Goal: Go to known website: Access a specific website the user already knows

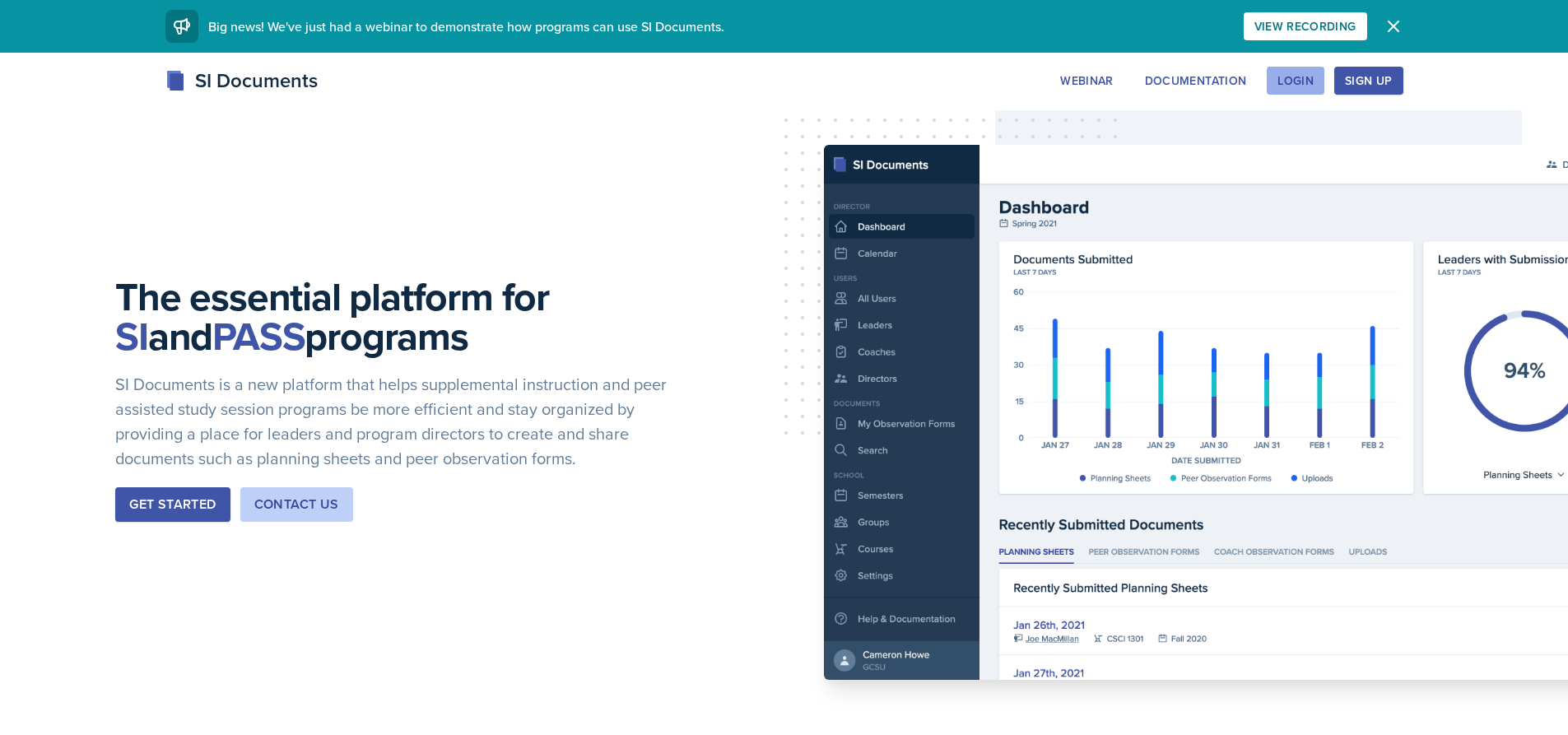
click at [1296, 78] on div "Login" at bounding box center [1295, 80] width 36 height 13
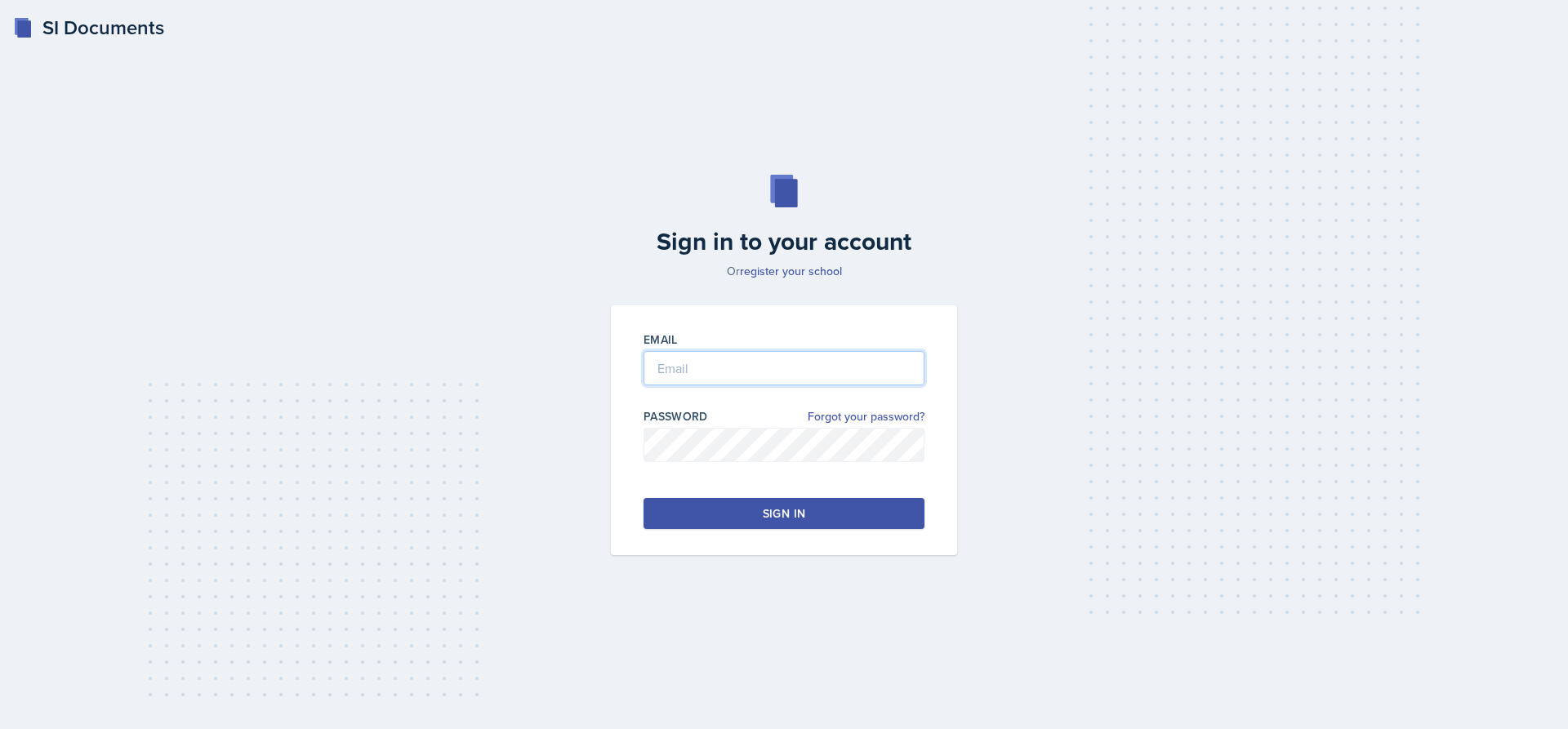
click at [690, 357] on input "email" at bounding box center [783, 367] width 281 height 34
type input "d"
click at [752, 365] on input "[DOMAIN_NAME]" at bounding box center [783, 367] width 281 height 34
type input "[EMAIL_ADDRESS][PERSON_NAME][DOMAIN_NAME]"
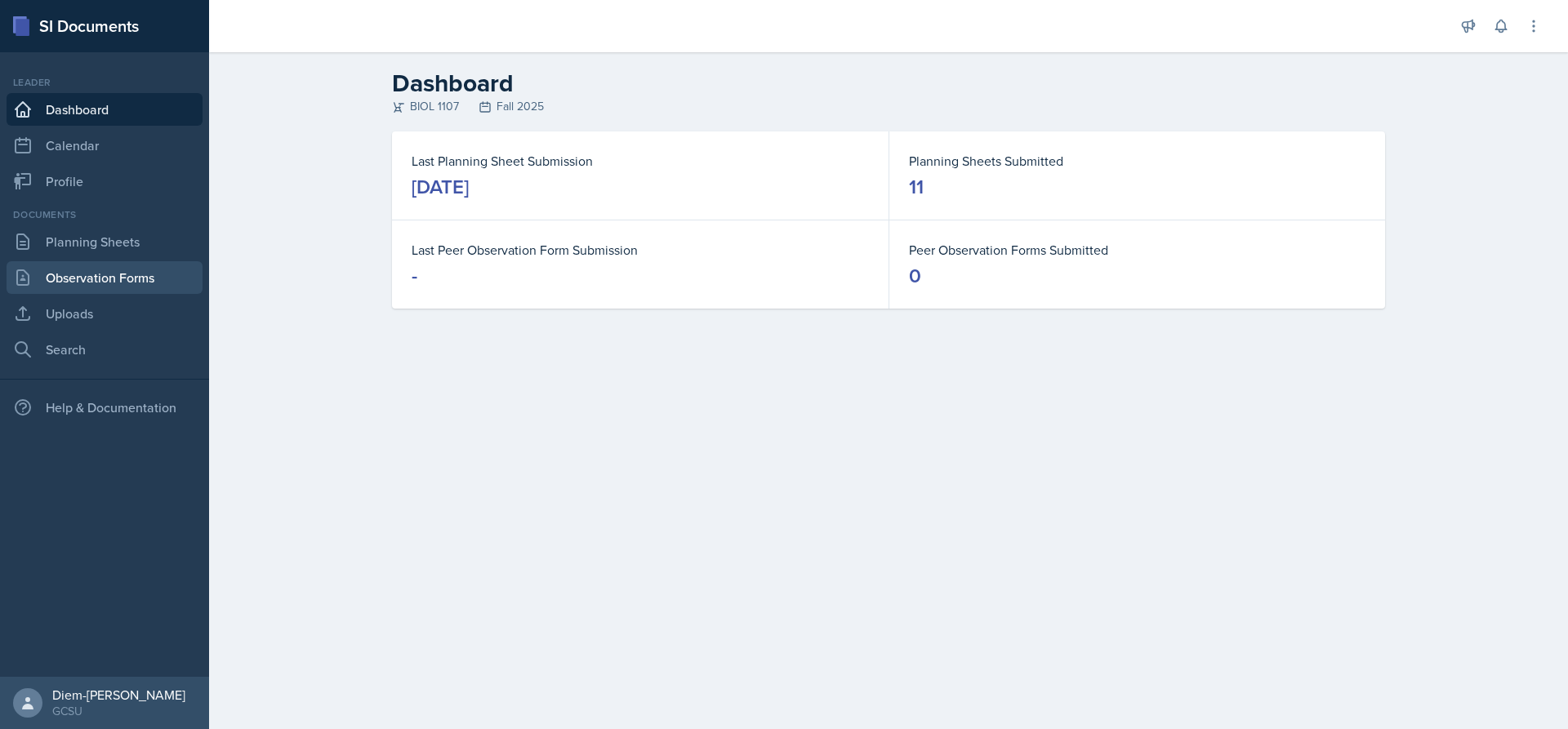
click at [82, 270] on link "Observation Forms" at bounding box center [105, 277] width 196 height 32
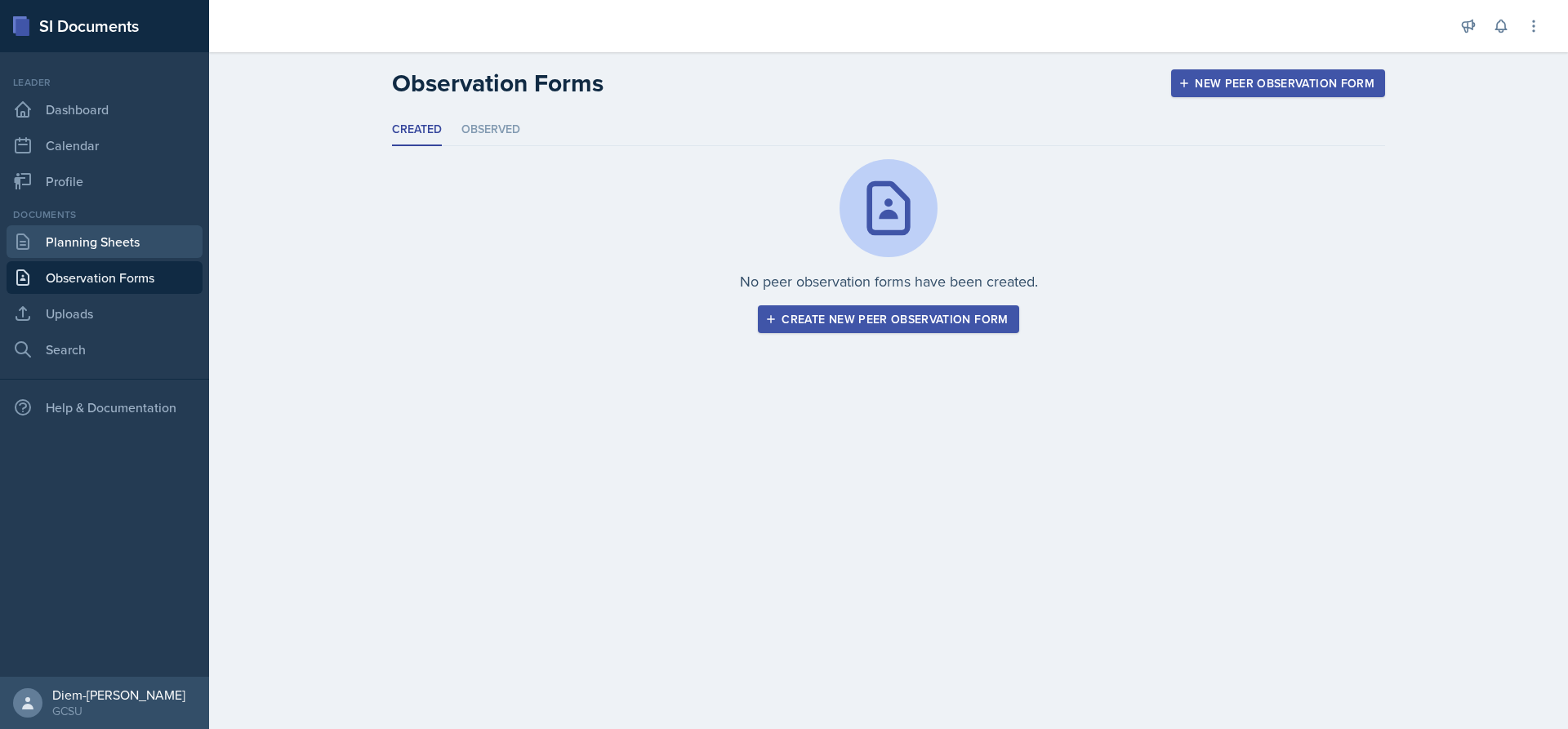
click at [85, 251] on link "Planning Sheets" at bounding box center [105, 241] width 196 height 32
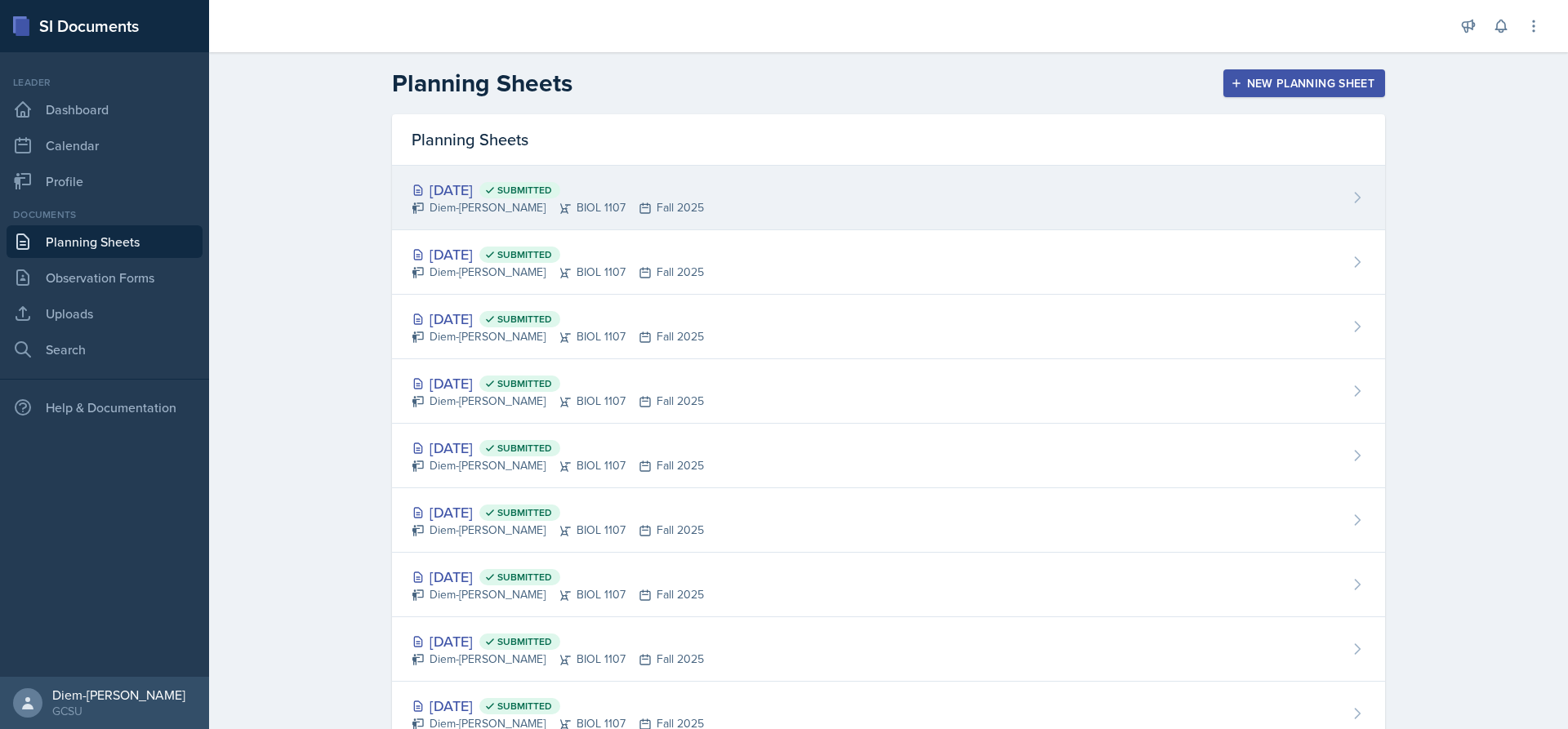
click at [653, 203] on div "Diem-[PERSON_NAME] BIOL 1107 Fall 2025" at bounding box center [557, 208] width 292 height 18
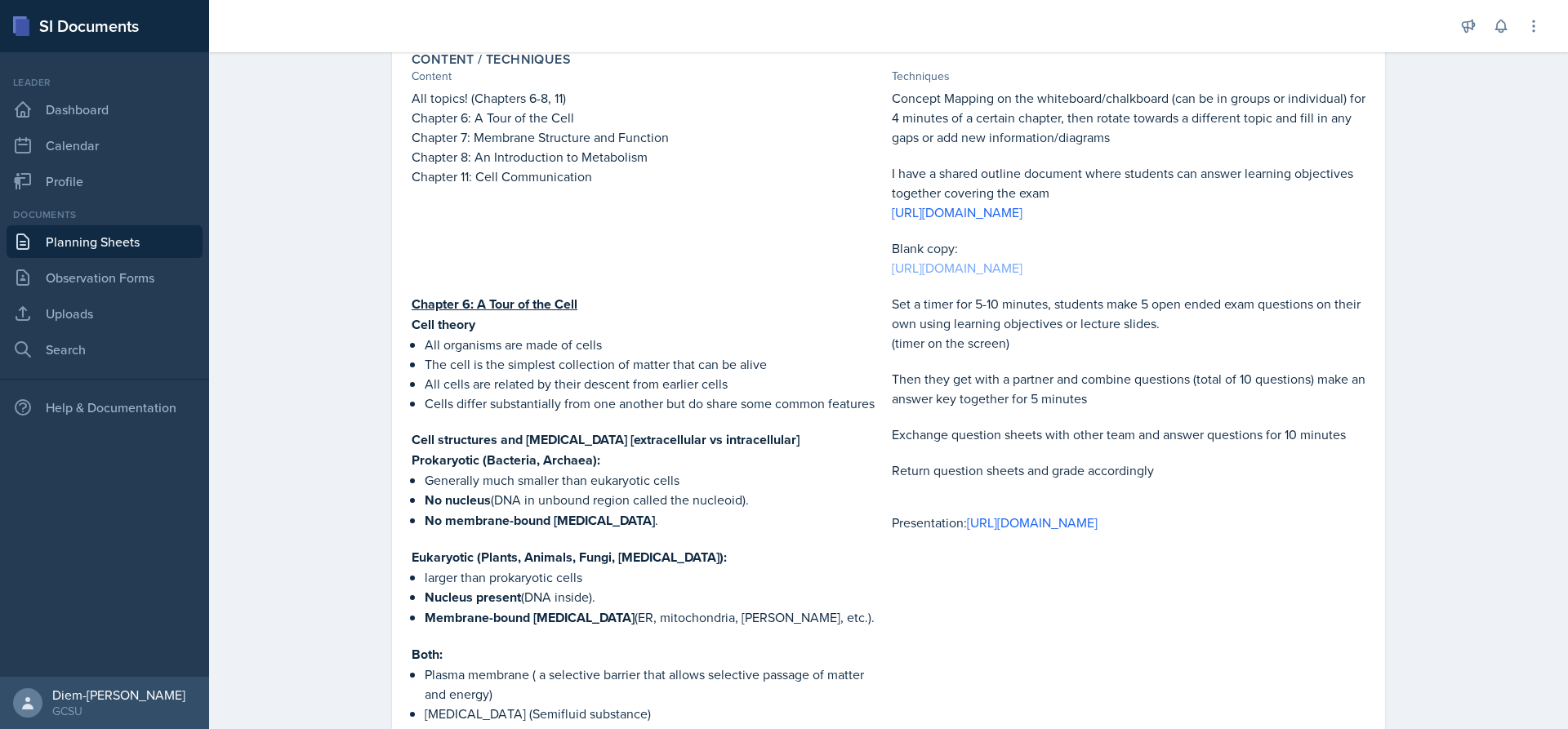
scroll to position [653, 0]
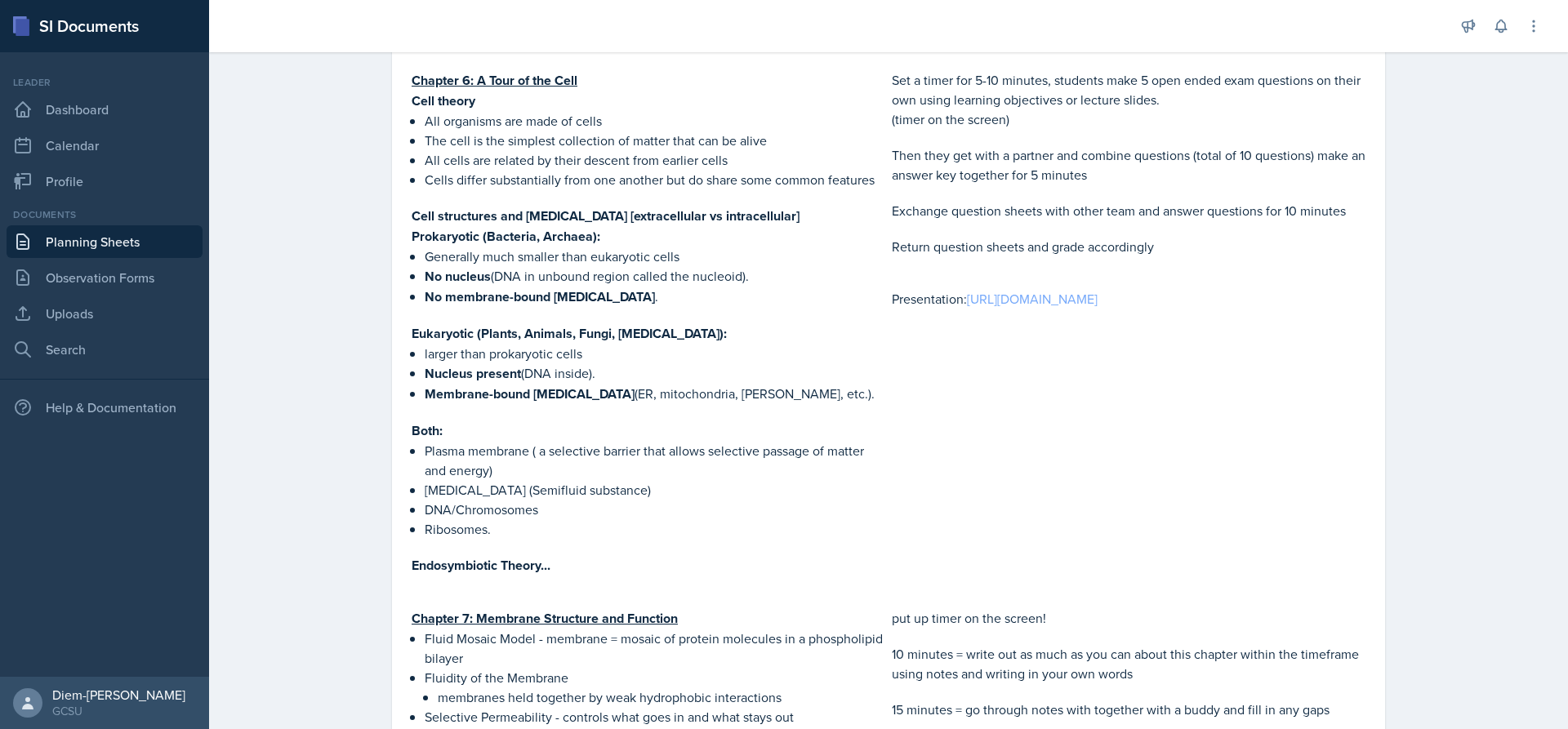
click at [1014, 308] on link "[URL][DOMAIN_NAME]" at bounding box center [1032, 299] width 131 height 18
